Goal: Information Seeking & Learning: Learn about a topic

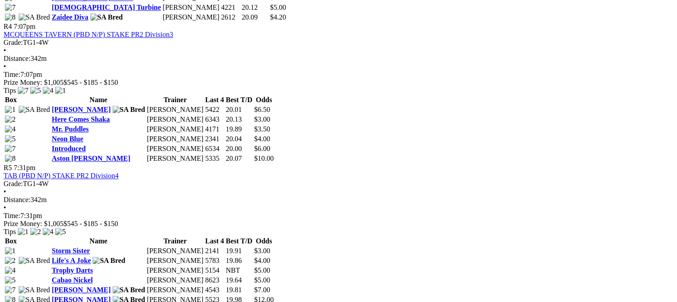
scroll to position [860, 0]
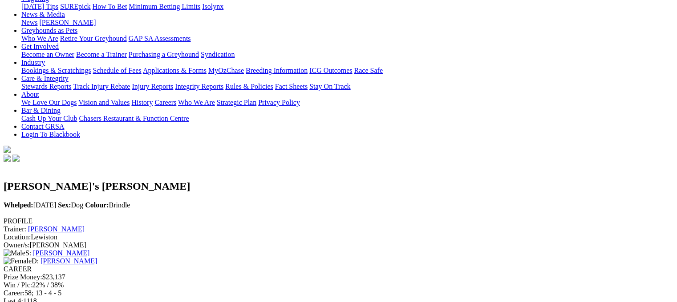
scroll to position [146, 0]
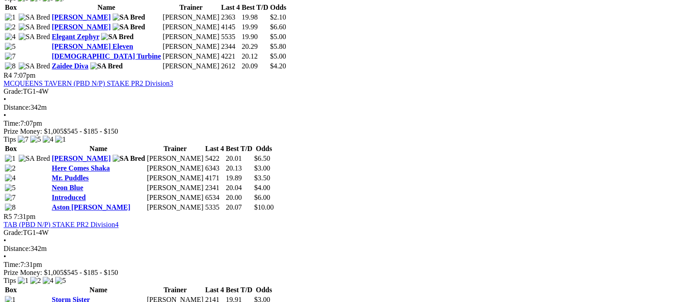
scroll to position [854, 0]
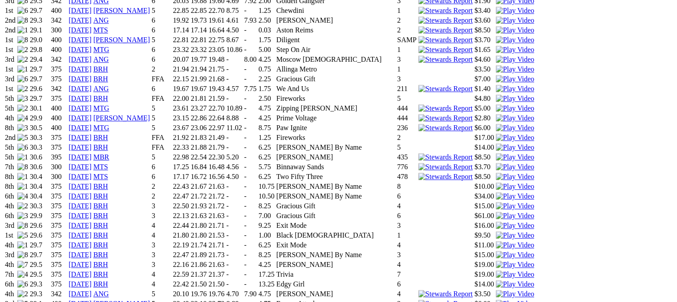
scroll to position [950, 0]
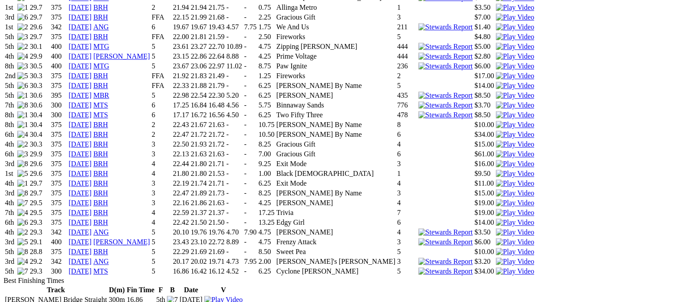
click at [496, 238] on img at bounding box center [515, 242] width 38 height 8
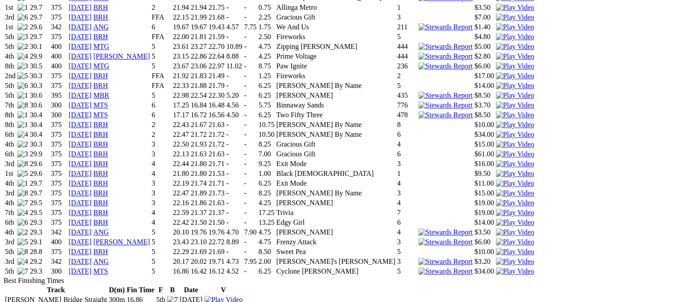
click at [496, 229] on img at bounding box center [515, 233] width 38 height 8
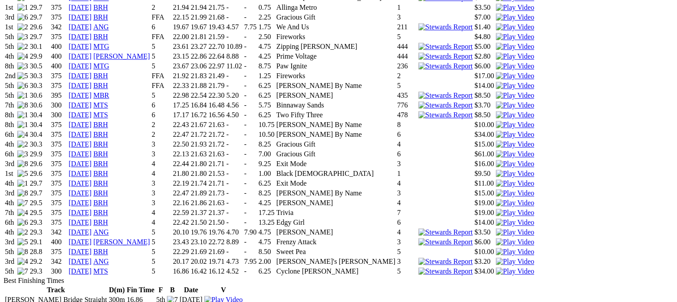
click at [92, 229] on link "30 Aug 25" at bounding box center [80, 233] width 23 height 8
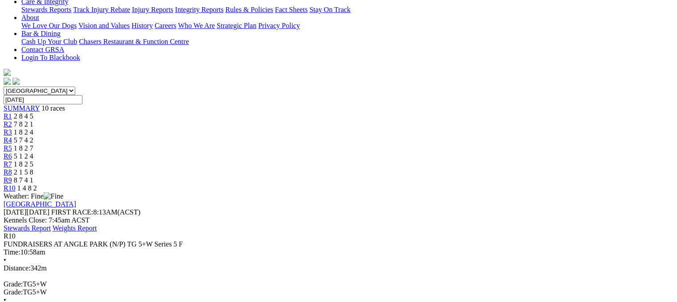
scroll to position [210, 0]
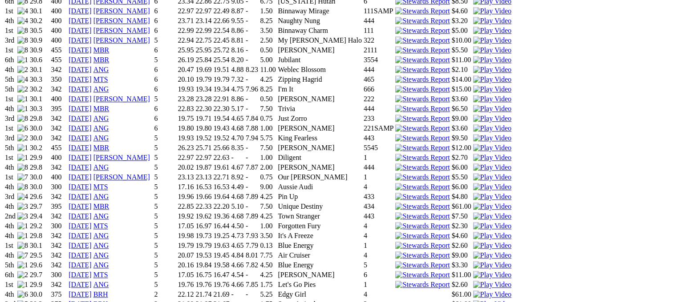
scroll to position [835, 0]
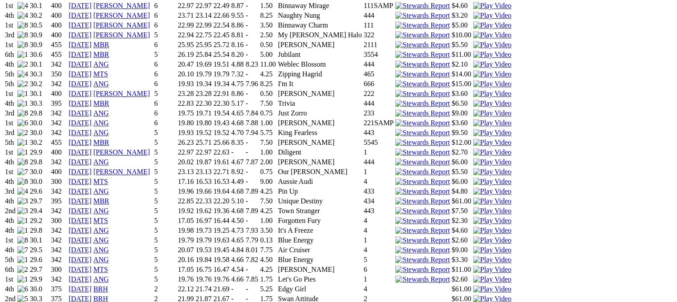
click at [92, 295] on link "[DATE]" at bounding box center [80, 299] width 23 height 8
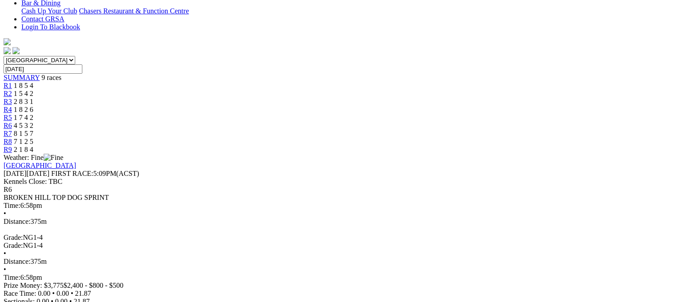
scroll to position [235, 0]
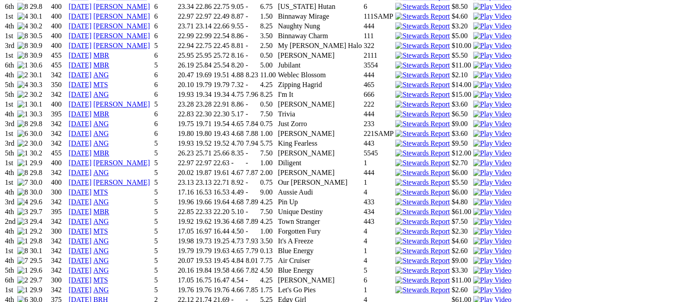
scroll to position [861, 0]
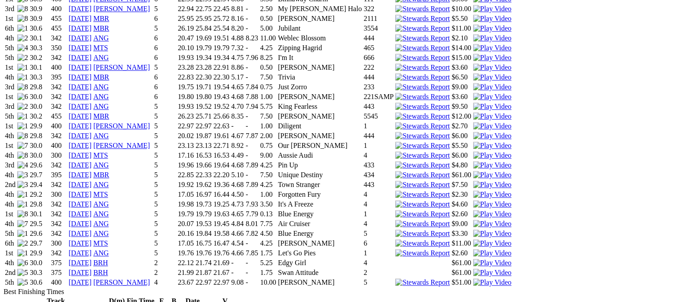
click at [92, 269] on link "14 Sep 25" at bounding box center [80, 273] width 23 height 8
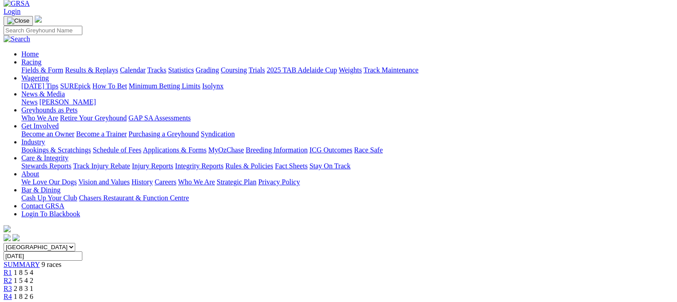
scroll to position [48, 0]
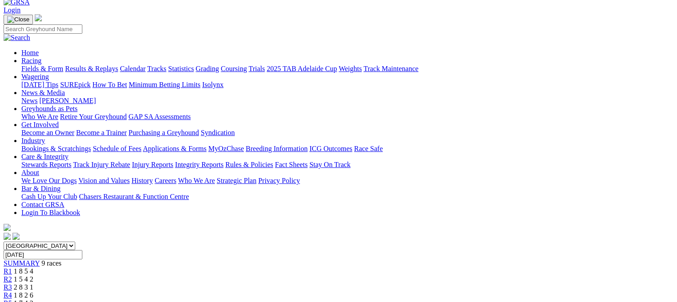
click at [40, 260] on span "SUMMARY" at bounding box center [22, 264] width 36 height 8
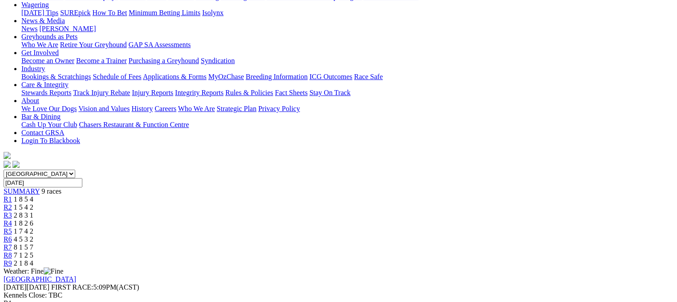
scroll to position [96, 0]
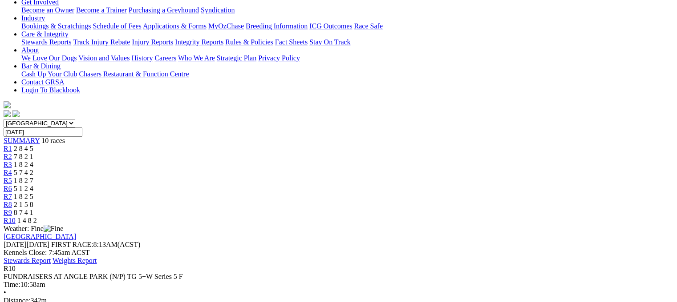
scroll to position [173, 0]
